Goal: Find specific page/section: Find specific page/section

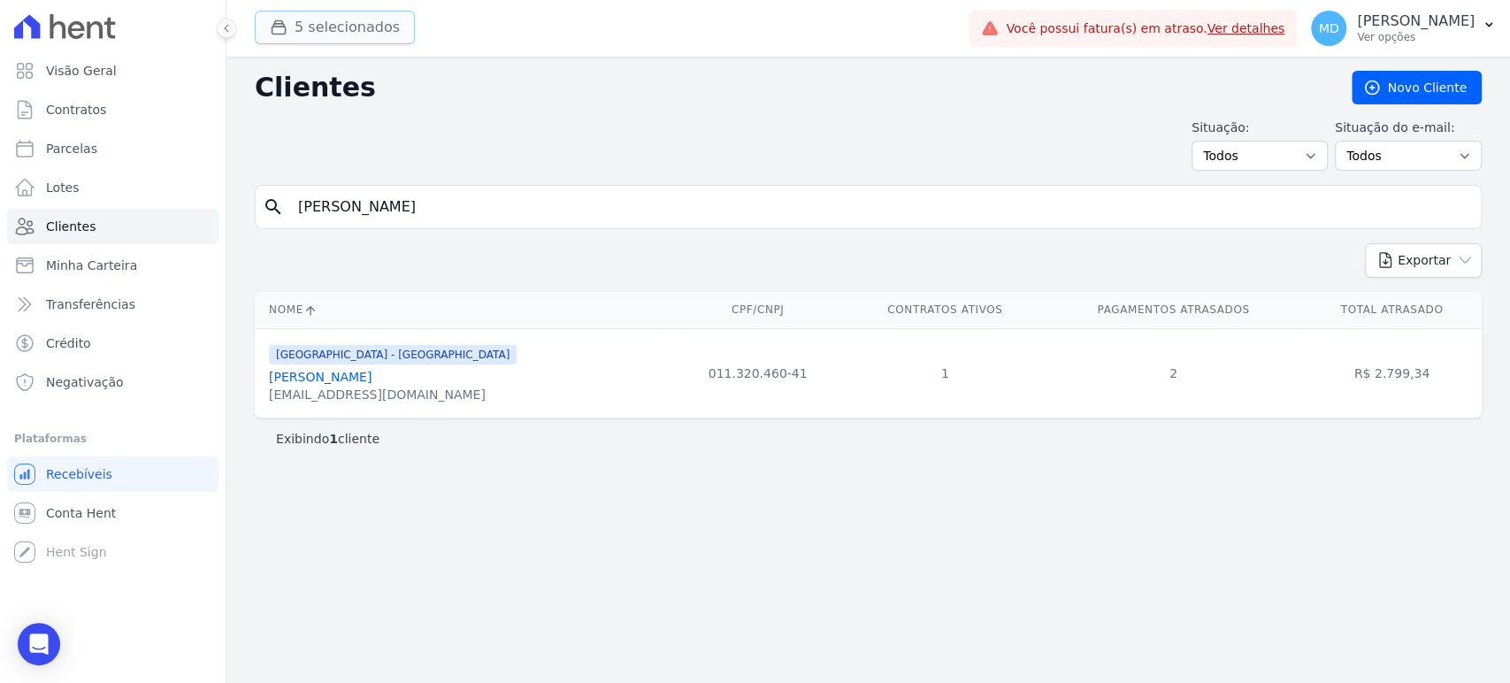
click at [311, 31] on button "5 selecionados" at bounding box center [335, 28] width 160 height 34
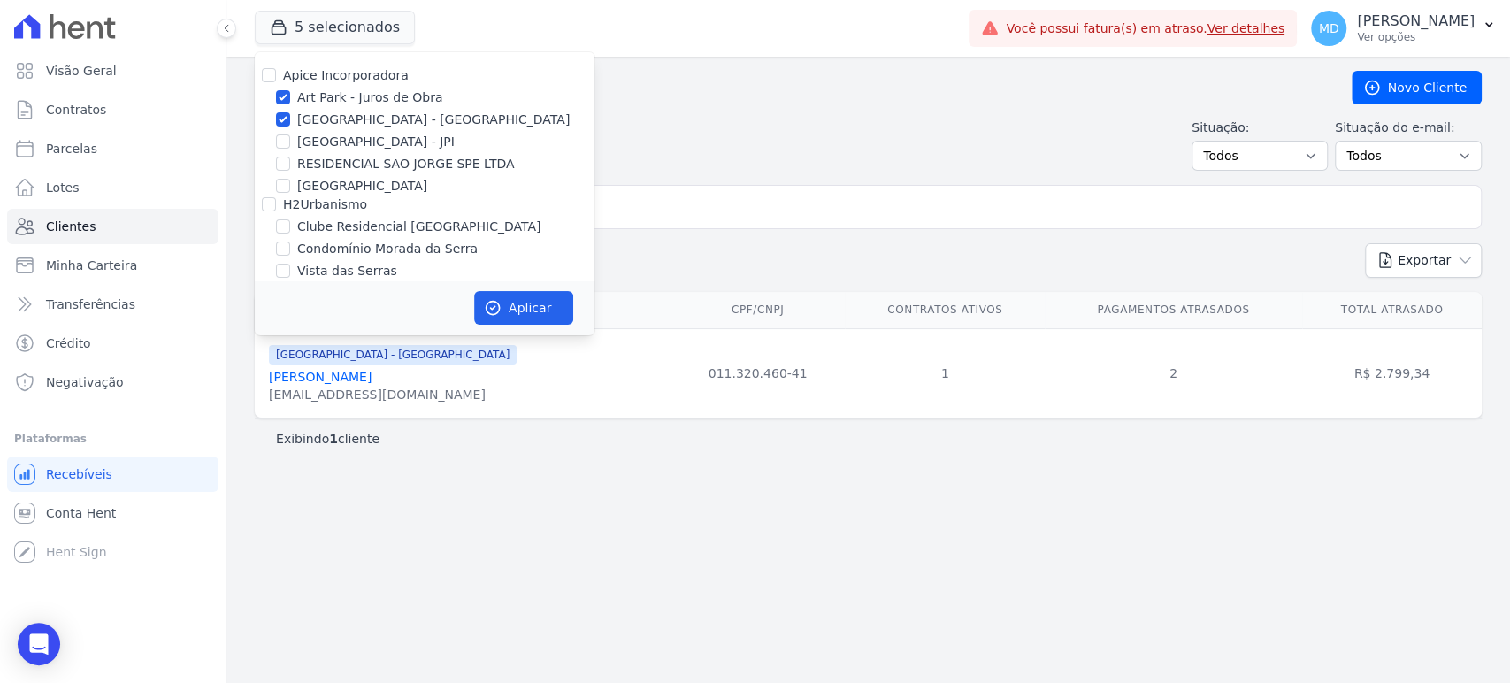
click at [863, 127] on div "Situação: Todos Adimplentes Inadimplentes Situação do e-mail: Todos Confirmado …" at bounding box center [868, 145] width 1227 height 52
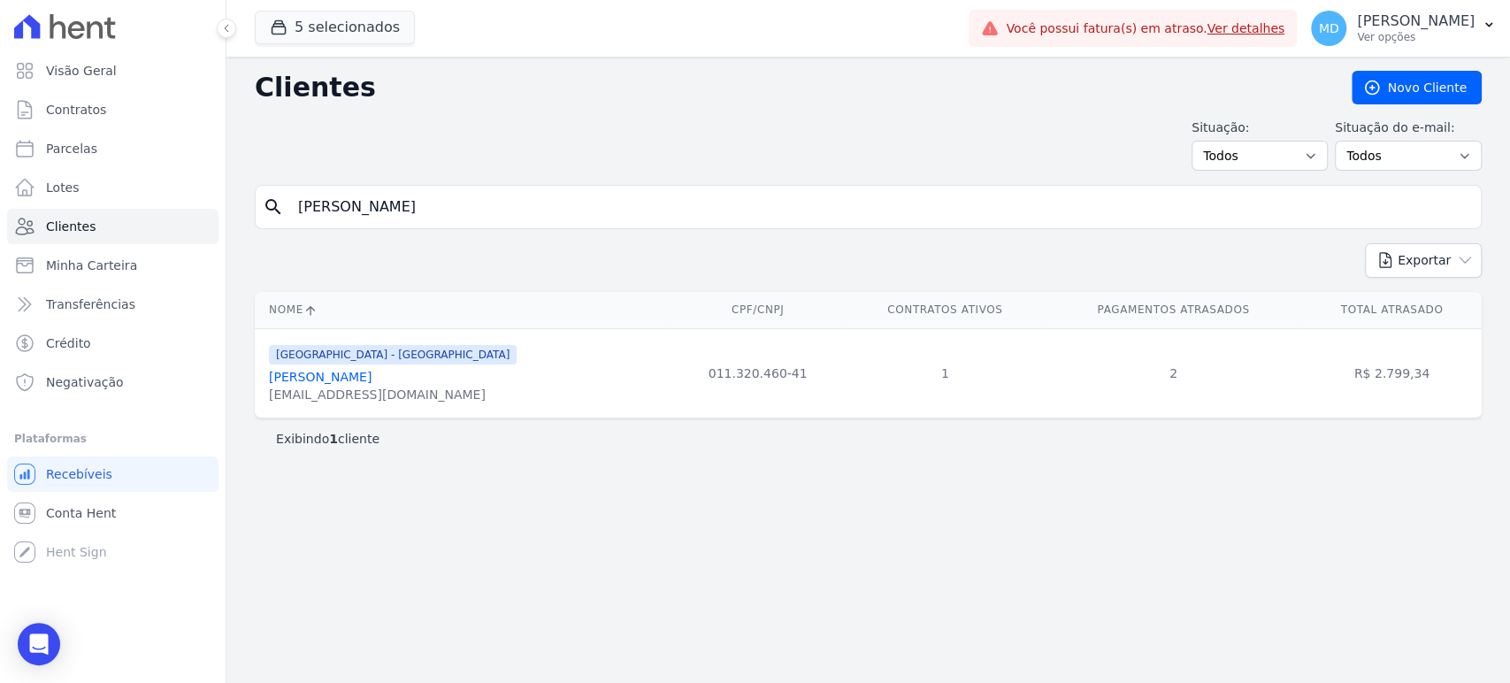
click at [624, 200] on input "[PERSON_NAME]" at bounding box center [880, 206] width 1186 height 35
type input "[PERSON_NAME] Santana de Jesus"
click at [416, 191] on input "[PERSON_NAME] Santana de Jesus" at bounding box center [880, 206] width 1186 height 35
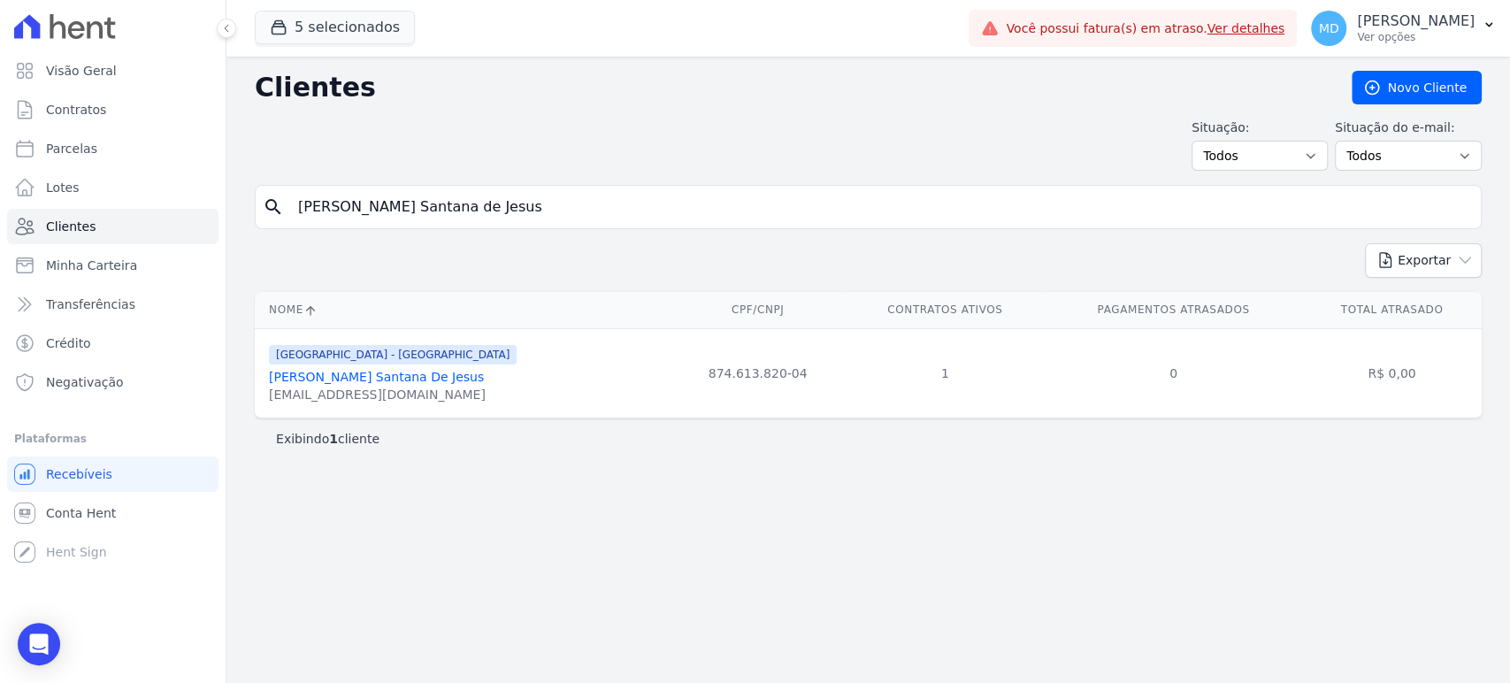
click at [416, 191] on input "[PERSON_NAME] Santana de Jesus" at bounding box center [880, 206] width 1186 height 35
type input "[PERSON_NAME]"
click at [357, 211] on input "[PERSON_NAME]" at bounding box center [880, 206] width 1186 height 35
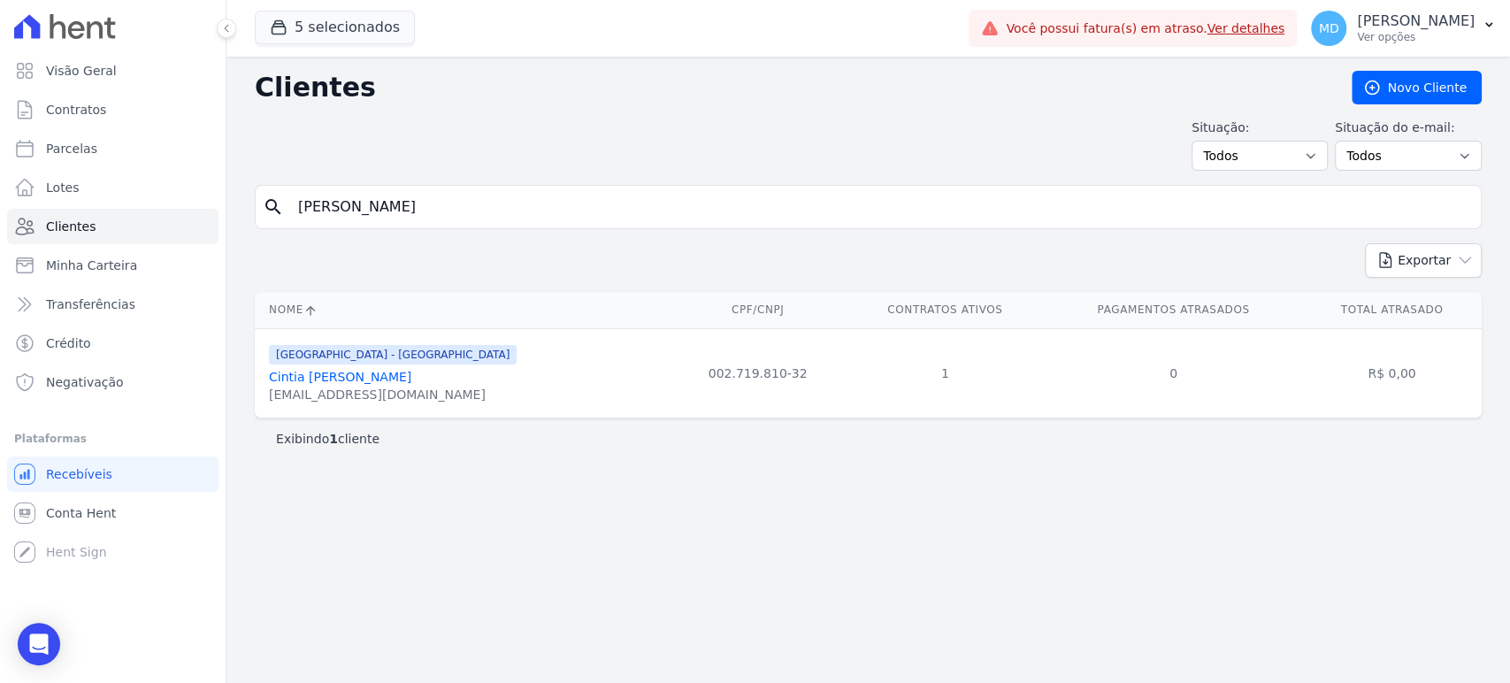
click at [357, 211] on input "[PERSON_NAME]" at bounding box center [880, 206] width 1186 height 35
type input "matheus wa"
click at [313, 34] on button "5 selecionados" at bounding box center [335, 28] width 160 height 34
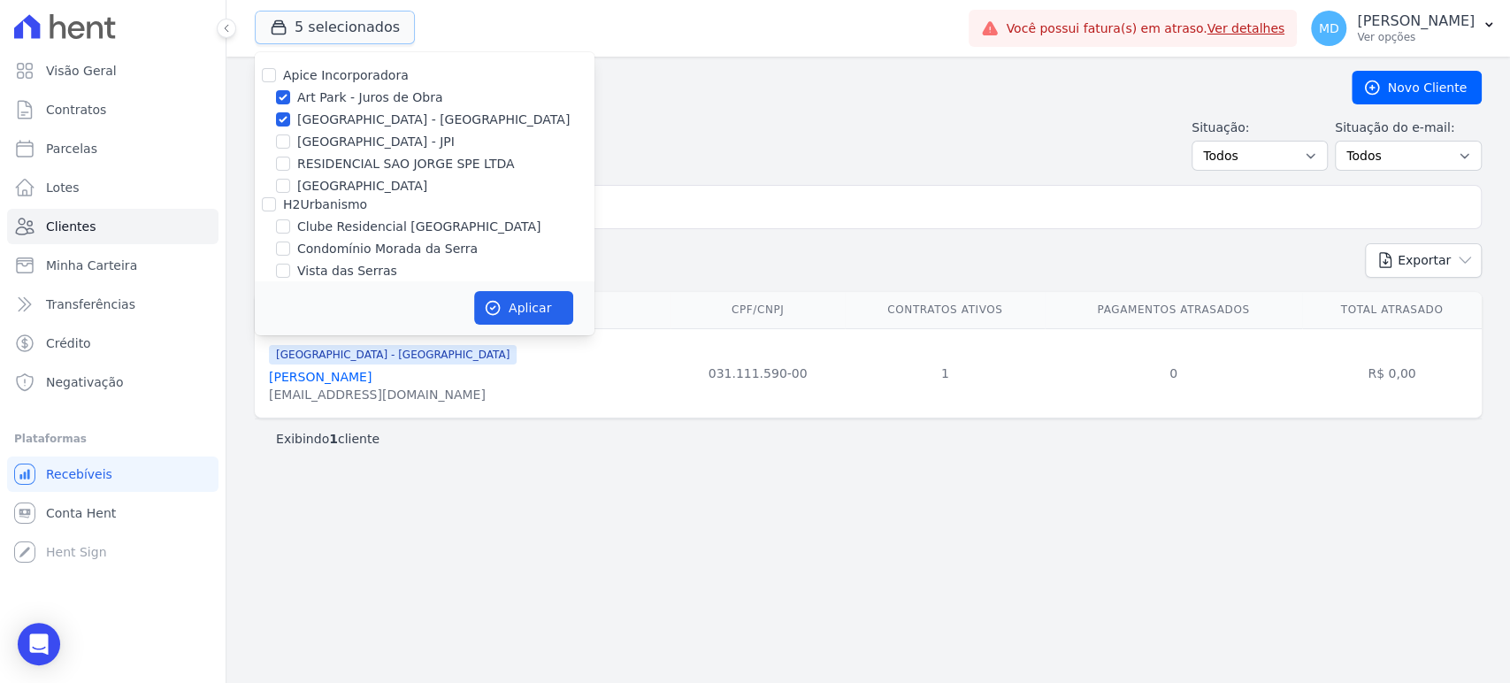
scroll to position [98, 0]
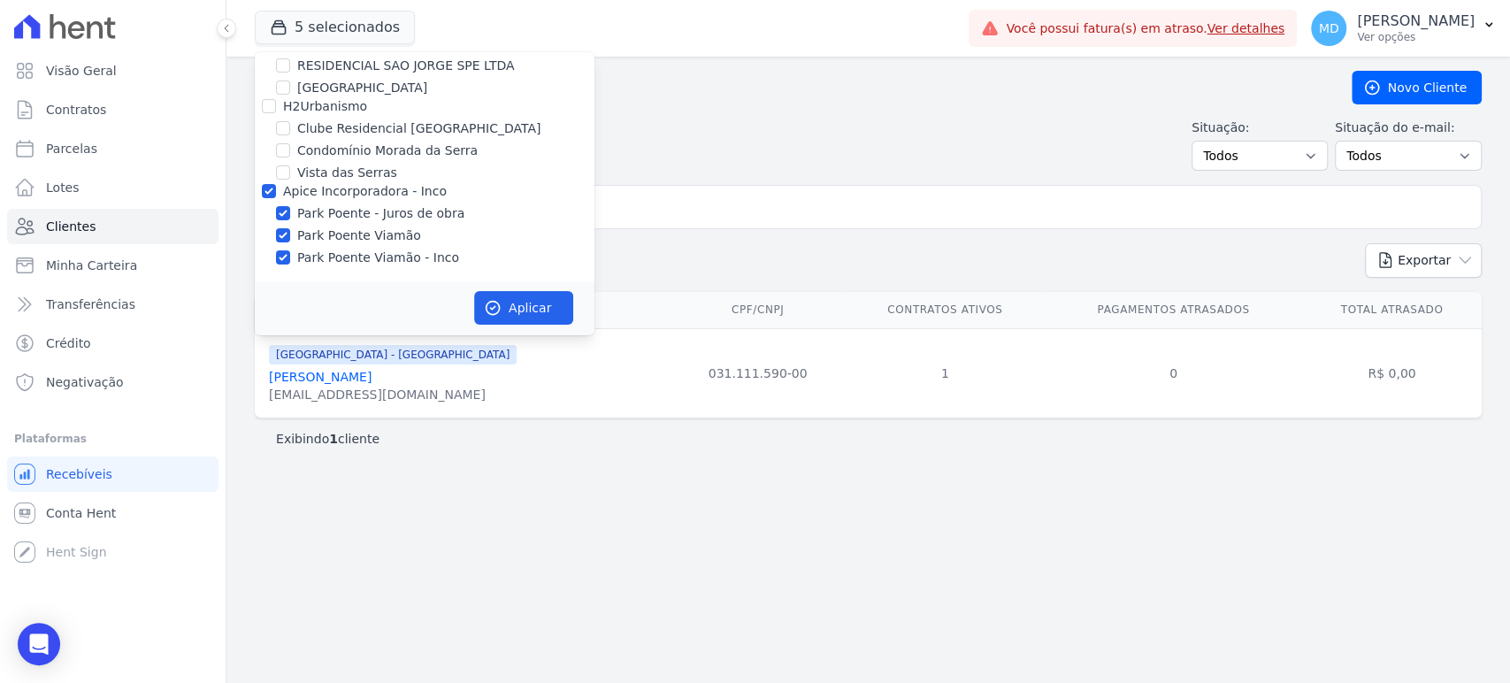
click at [739, 120] on div "Situação: Todos Adimplentes Inadimplentes Situação do e-mail: Todos Confirmado …" at bounding box center [868, 145] width 1227 height 52
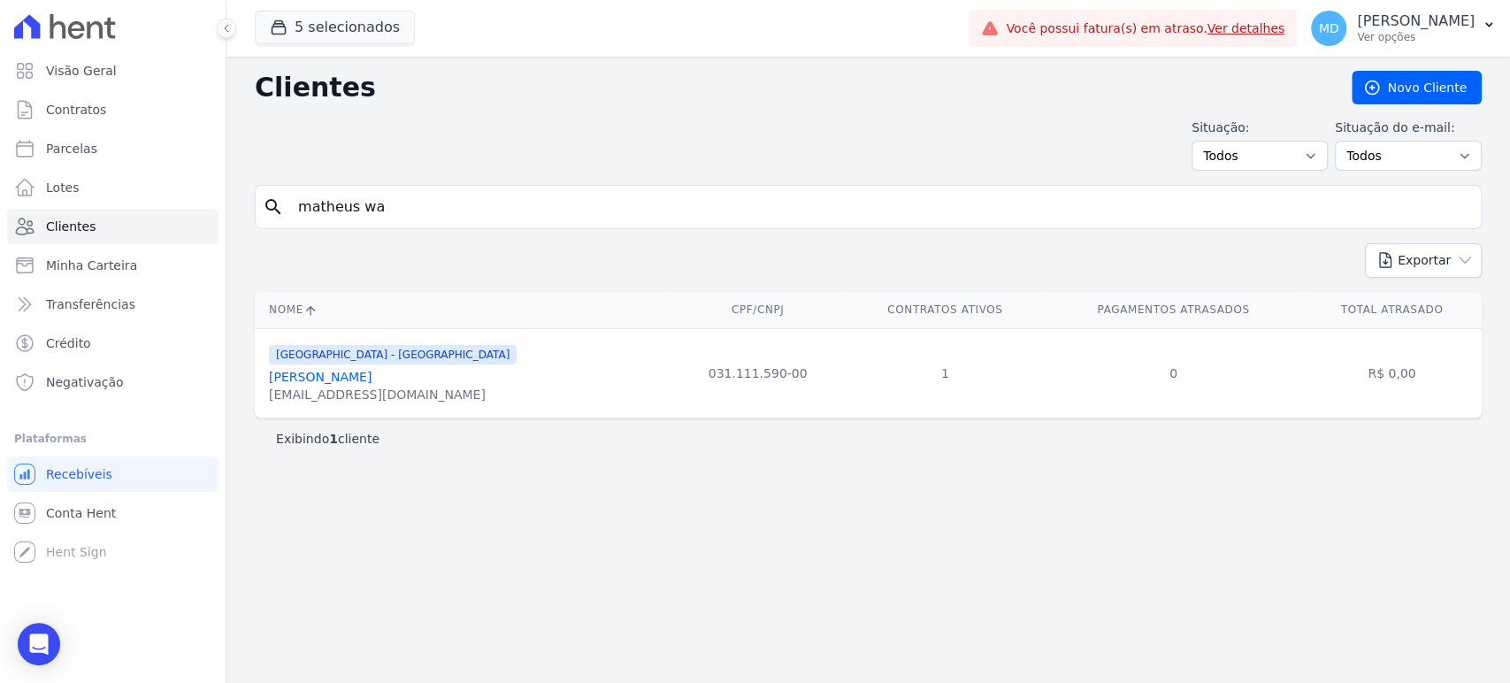
click at [443, 186] on div "search matheus wa" at bounding box center [868, 207] width 1227 height 44
click at [432, 199] on input "matheus wa" at bounding box center [880, 206] width 1186 height 35
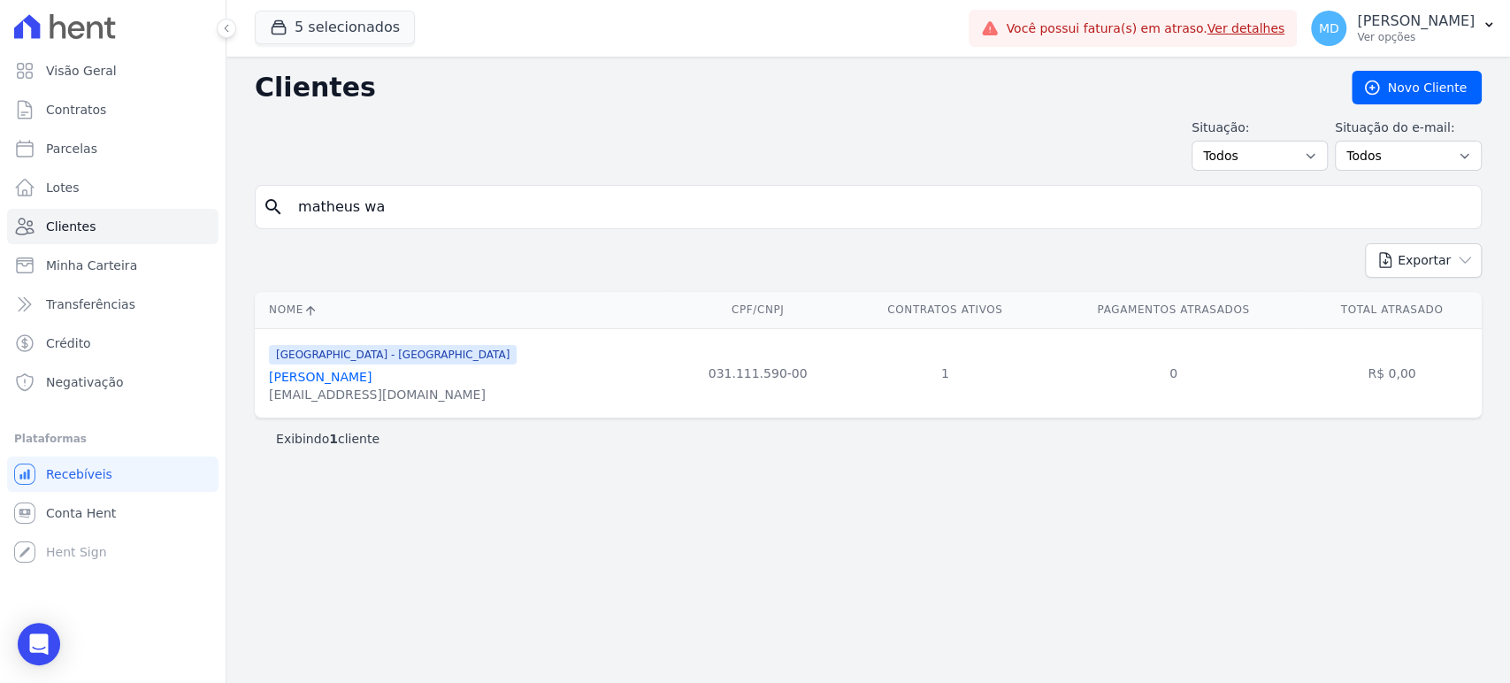
click at [432, 199] on input "matheus wa" at bounding box center [880, 206] width 1186 height 35
type input "caubi"
click at [304, 199] on input "caubi" at bounding box center [880, 206] width 1186 height 35
type input "[PERSON_NAME]"
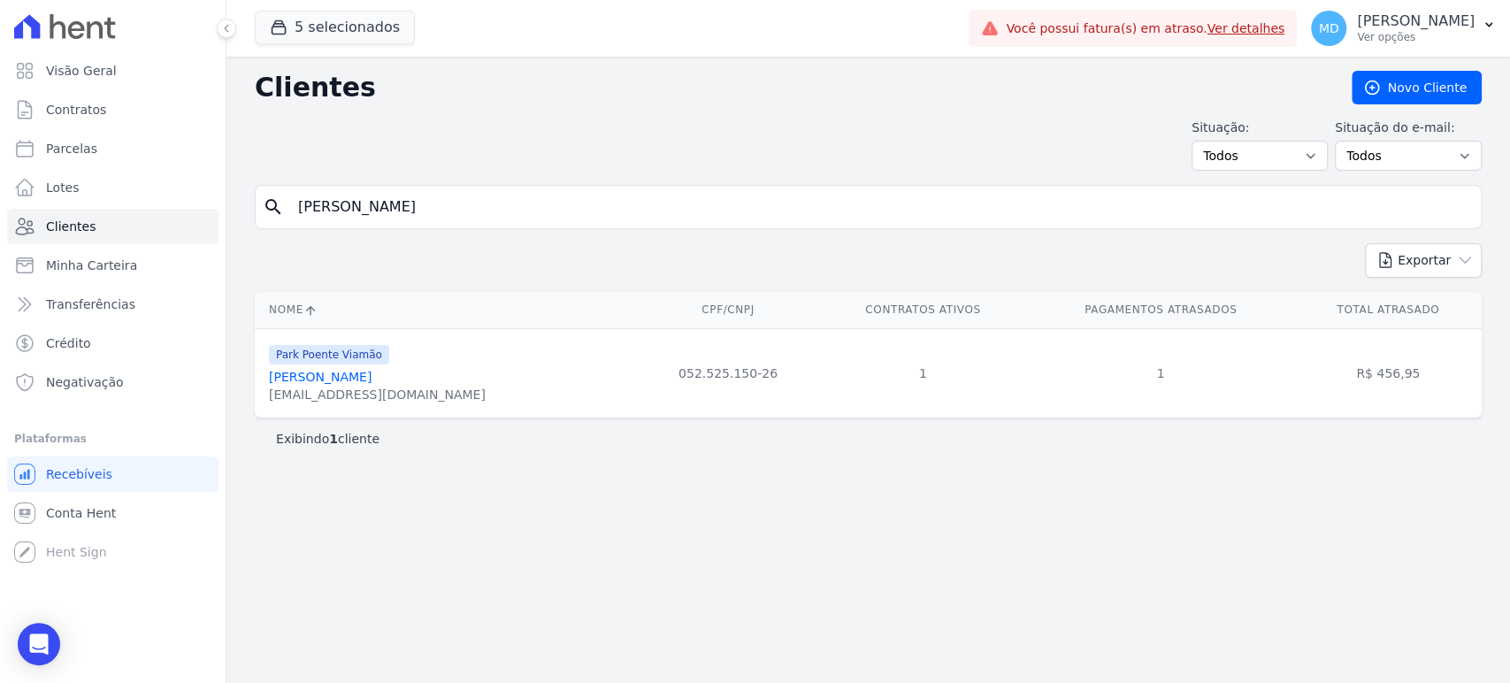
drag, startPoint x: 1355, startPoint y: 375, endPoint x: 1424, endPoint y: 369, distance: 69.3
click at [1424, 369] on td "R$ 456,95" at bounding box center [1388, 372] width 188 height 89
click at [1327, 511] on div "Clientes [GEOGRAPHIC_DATA] Situação: Todos Adimplentes Inadimplentes Situação d…" at bounding box center [868, 370] width 1284 height 626
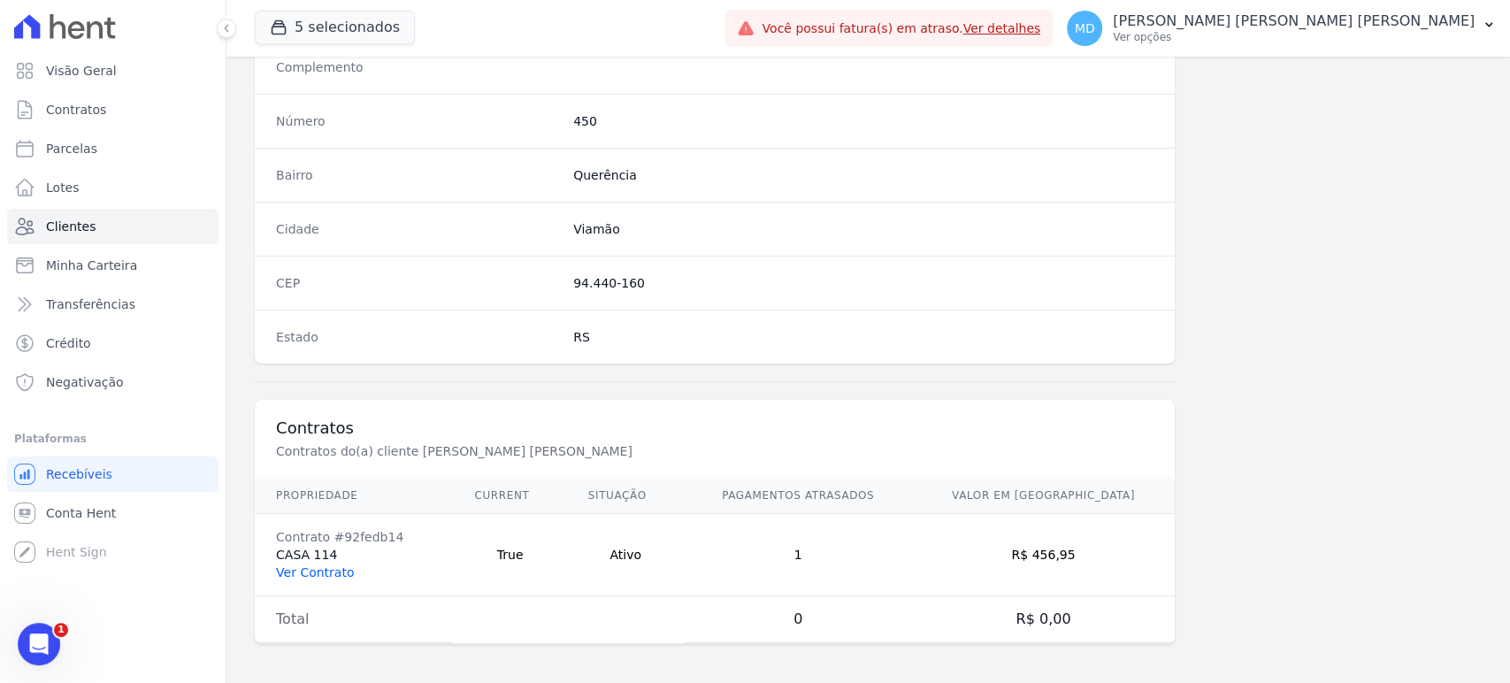
click at [334, 572] on link "Ver Contrato" at bounding box center [315, 572] width 78 height 14
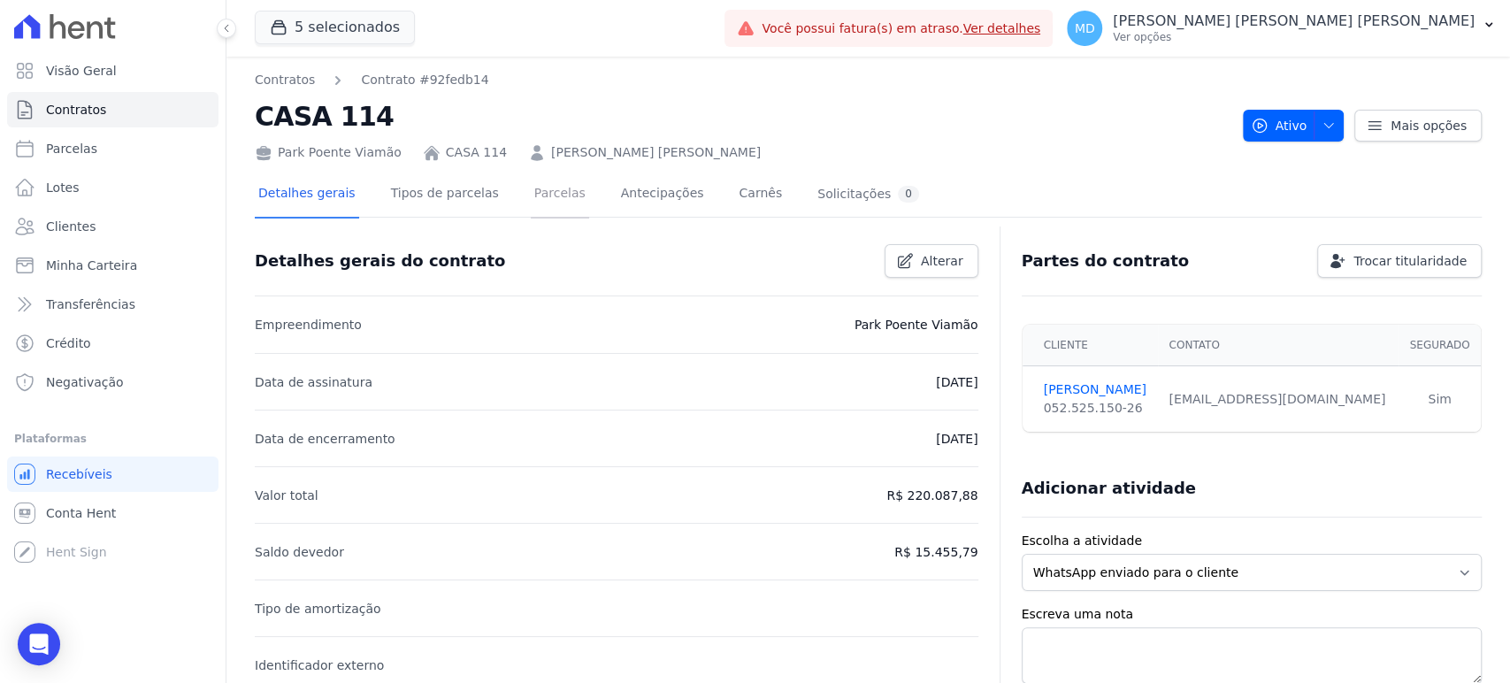
click at [536, 196] on link "Parcelas" at bounding box center [560, 195] width 58 height 47
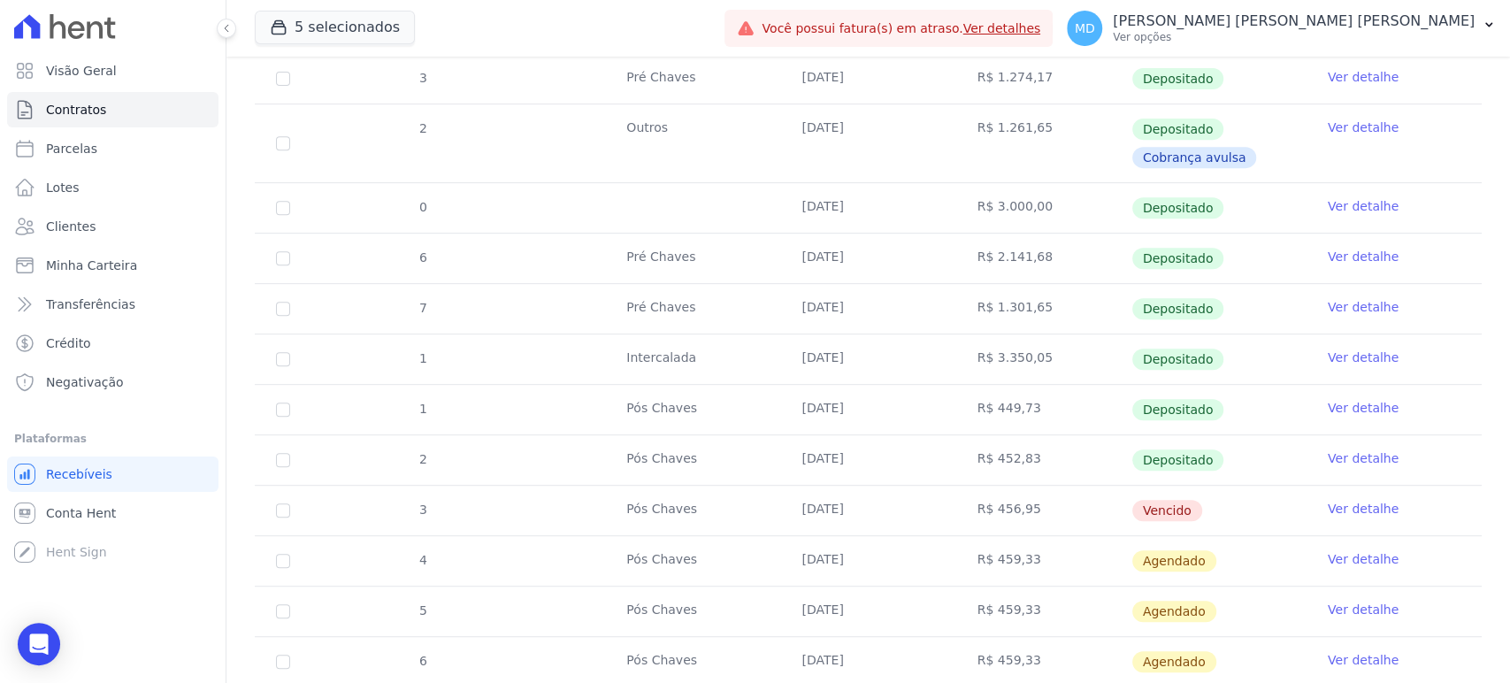
scroll to position [491, 0]
drag, startPoint x: 1113, startPoint y: 497, endPoint x: 670, endPoint y: 499, distance: 443.2
click at [670, 499] on tr "3 Pós Chaves 10/09/2025 R$ 456,95 Vencido Ver detalhe" at bounding box center [868, 509] width 1227 height 50
